Goal: Transaction & Acquisition: Purchase product/service

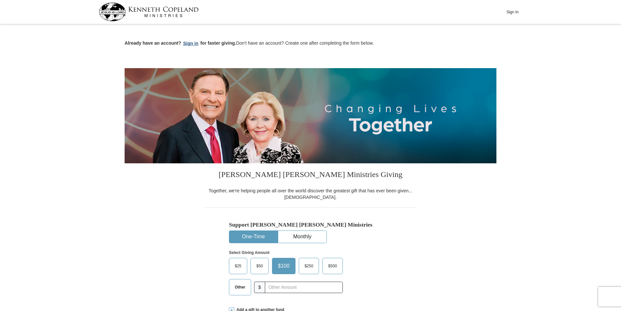
click at [189, 44] on button "Sign in" at bounding box center [190, 44] width 19 height 8
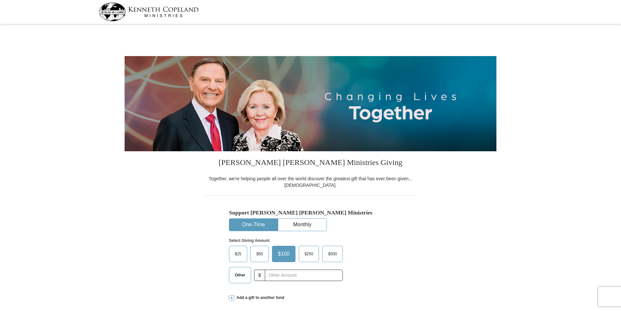
select select "NY"
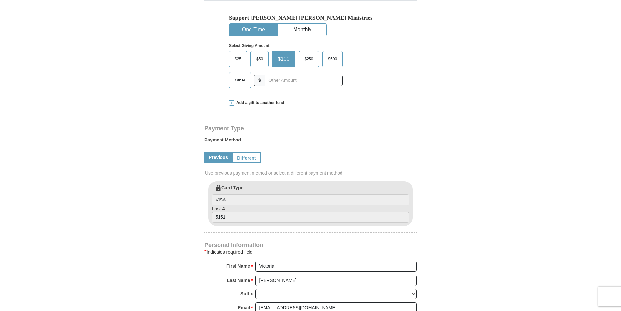
scroll to position [196, 0]
click at [238, 61] on span "$25" at bounding box center [238, 59] width 13 height 10
click at [0, 0] on input "$25" at bounding box center [0, 0] width 0 height 0
click at [250, 158] on link "Different" at bounding box center [245, 156] width 27 height 11
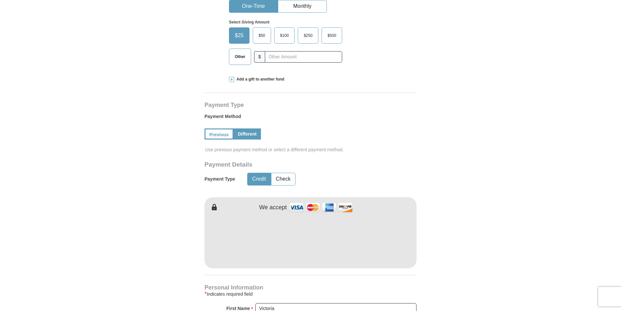
scroll to position [261, 0]
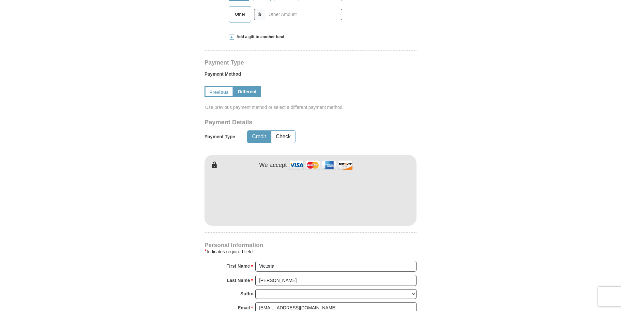
click at [346, 243] on div "[PERSON_NAME] [PERSON_NAME] Ministries Giving Together, we're helping people al…" at bounding box center [311, 212] width 212 height 644
click at [430, 225] on form "[PERSON_NAME] [PERSON_NAME] Ministries Giving Together, we're helping people al…" at bounding box center [311, 149] width 372 height 769
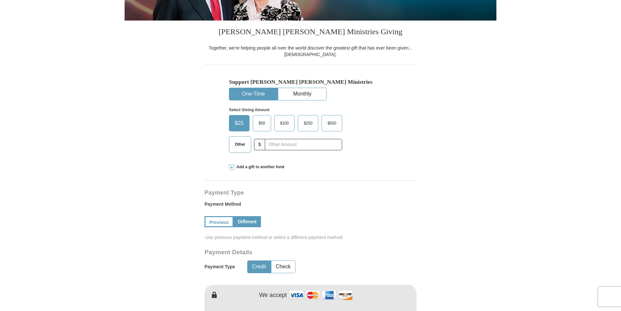
scroll to position [131, 0]
click at [305, 93] on button "Monthly" at bounding box center [302, 94] width 48 height 12
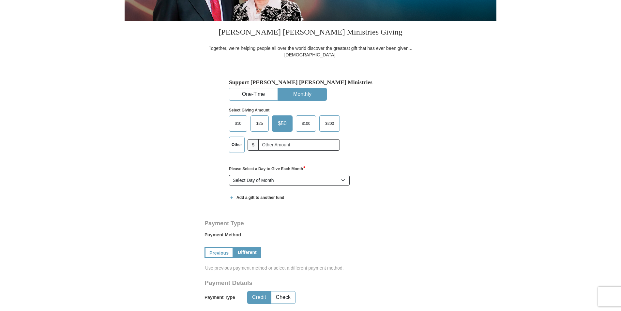
click at [261, 127] on span "$25" at bounding box center [259, 124] width 13 height 10
click at [0, 0] on input "$25" at bounding box center [0, 0] width 0 height 0
click at [343, 182] on select "Select Day of Month 1 2 3 4 5 6 7 8 9 10 11 12 13 14 15 16 17 18 19 20 21 22 23…" at bounding box center [289, 180] width 121 height 11
select select "28"
click at [229, 175] on select "Select Day of Month 1 2 3 4 5 6 7 8 9 10 11 12 13 14 15 16 17 18 19 20 21 22 23…" at bounding box center [289, 180] width 121 height 11
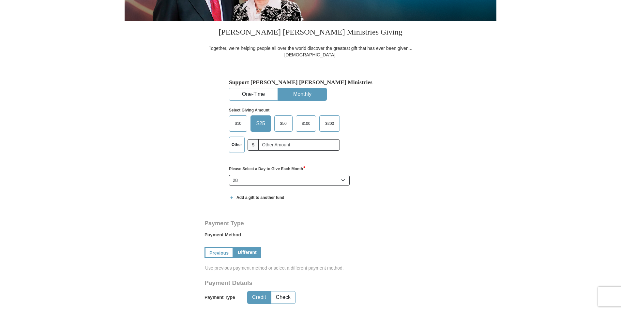
click at [303, 213] on hr at bounding box center [311, 213] width 212 height 5
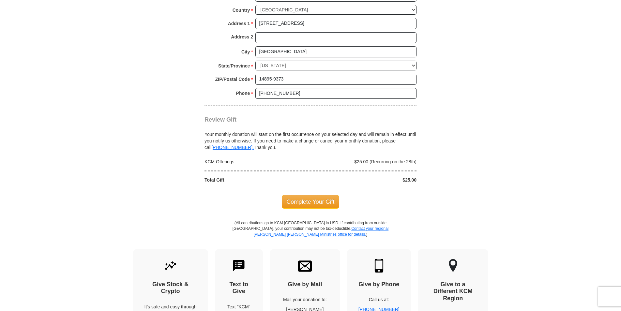
scroll to position [620, 0]
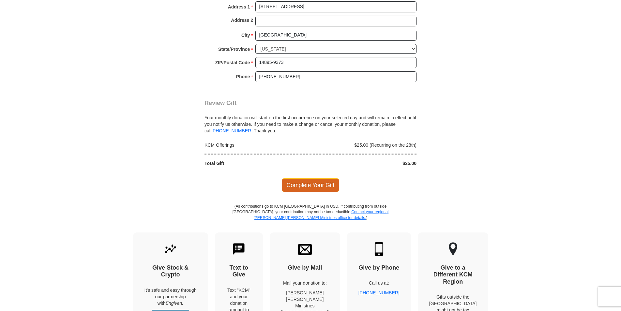
click at [303, 184] on span "Complete Your Gift" at bounding box center [311, 186] width 58 height 14
